Goal: Transaction & Acquisition: Purchase product/service

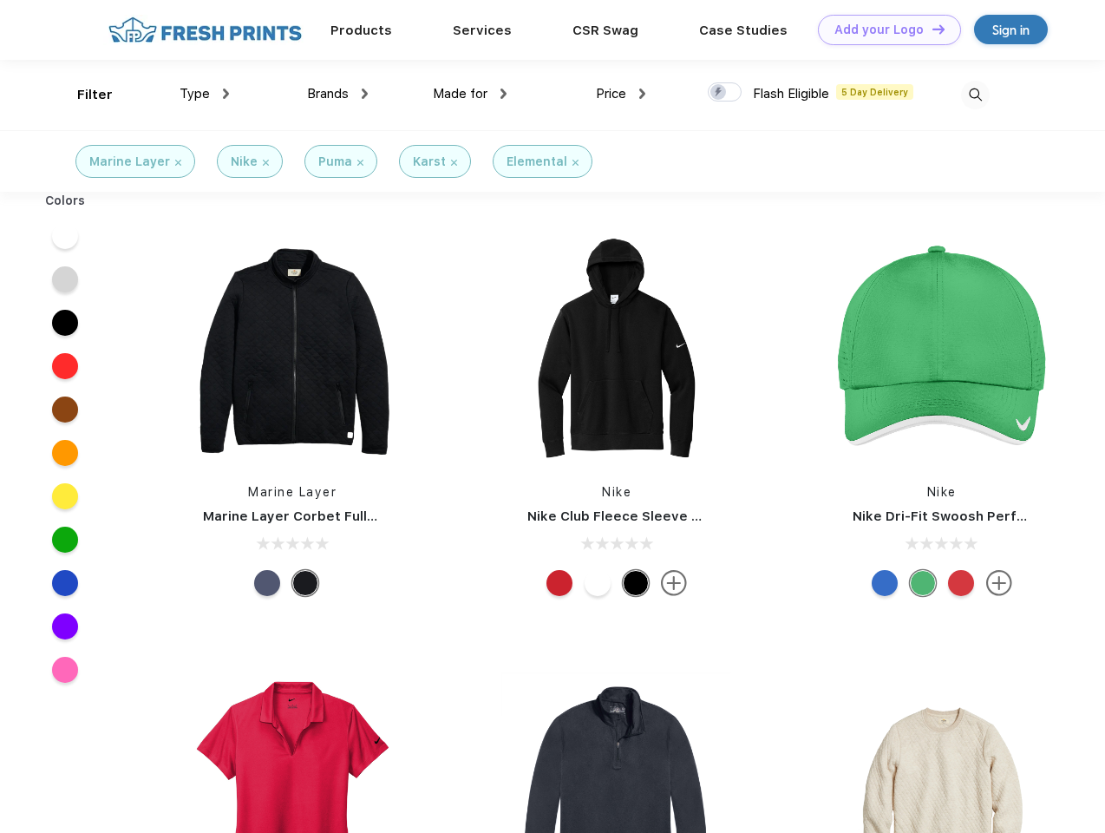
scroll to position [1, 0]
click at [883, 29] on link "Add your Logo Design Tool" at bounding box center [889, 30] width 143 height 30
click at [0, 0] on div "Design Tool" at bounding box center [0, 0] width 0 height 0
click at [931, 29] on link "Add your Logo Design Tool" at bounding box center [889, 30] width 143 height 30
click at [83, 95] on div "Filter" at bounding box center [95, 95] width 36 height 20
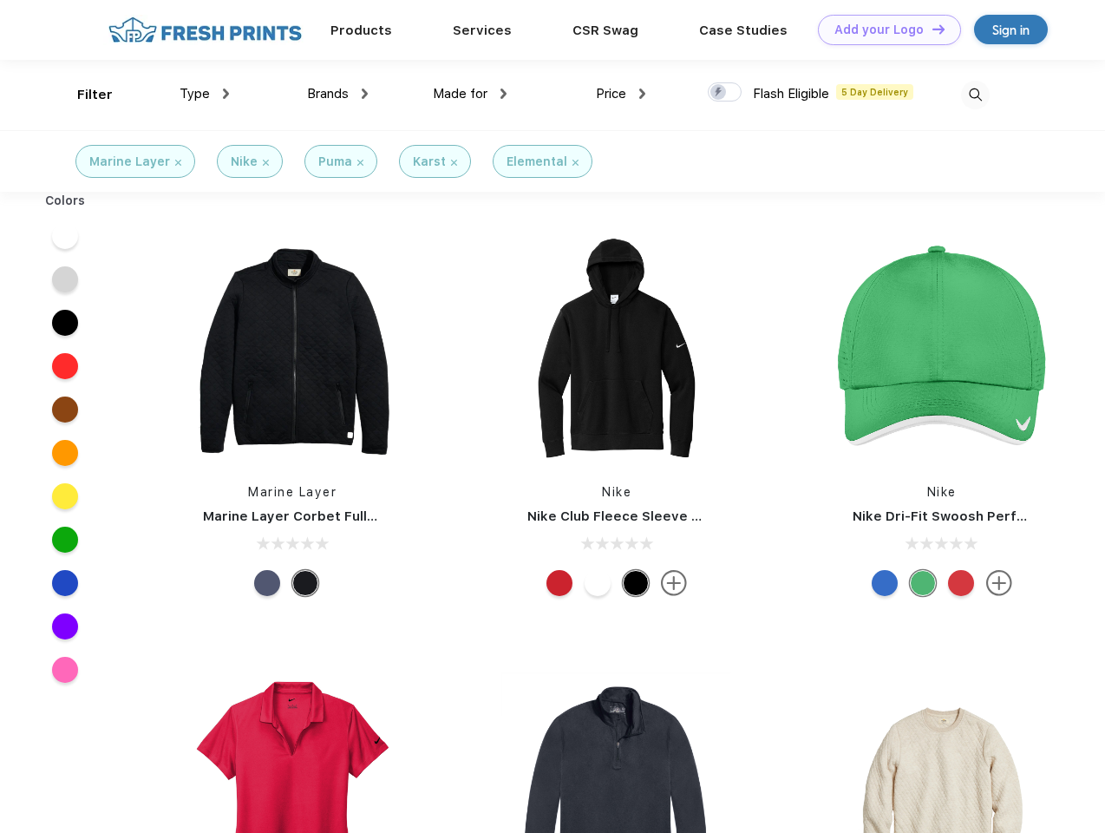
click at [205, 94] on span "Type" at bounding box center [195, 94] width 30 height 16
click at [337, 94] on span "Brands" at bounding box center [328, 94] width 42 height 16
click at [470, 94] on span "Made for" at bounding box center [460, 94] width 55 height 16
click at [621, 94] on span "Price" at bounding box center [611, 94] width 30 height 16
click at [725, 93] on div at bounding box center [725, 91] width 34 height 19
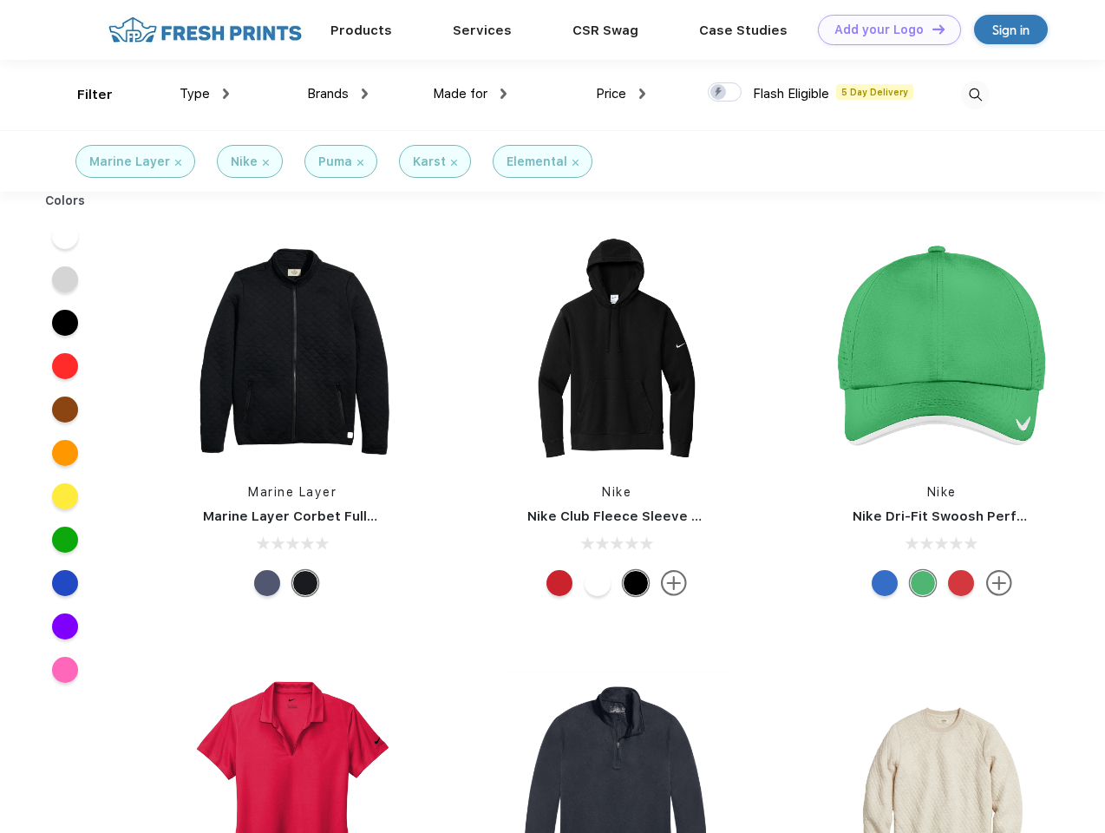
click at [719, 93] on input "checkbox" at bounding box center [713, 87] width 11 height 11
click at [975, 95] on img at bounding box center [975, 95] width 29 height 29
